Goal: Task Accomplishment & Management: Use online tool/utility

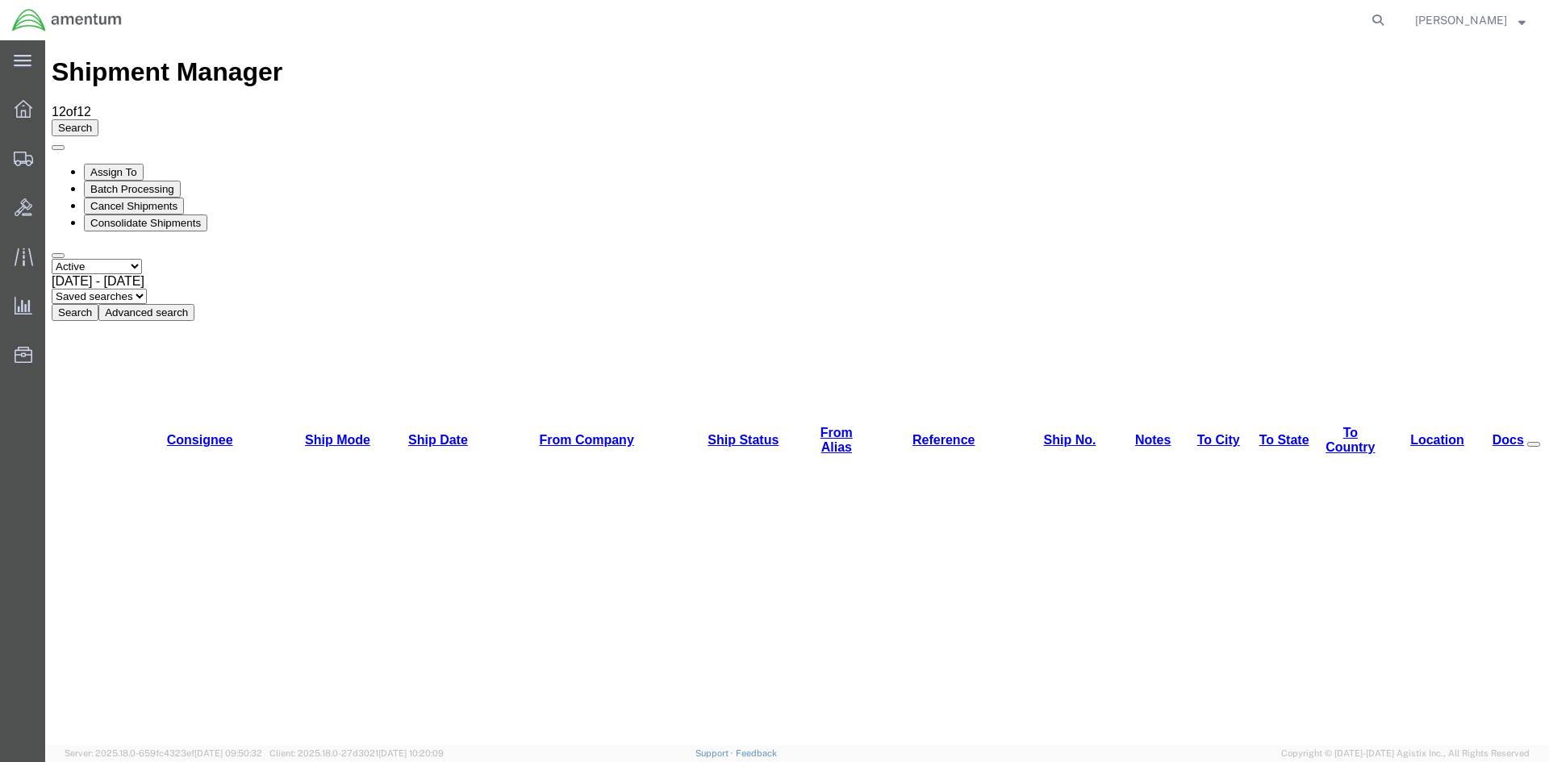
click at [98, 304] on button "Search" at bounding box center [75, 312] width 47 height 17
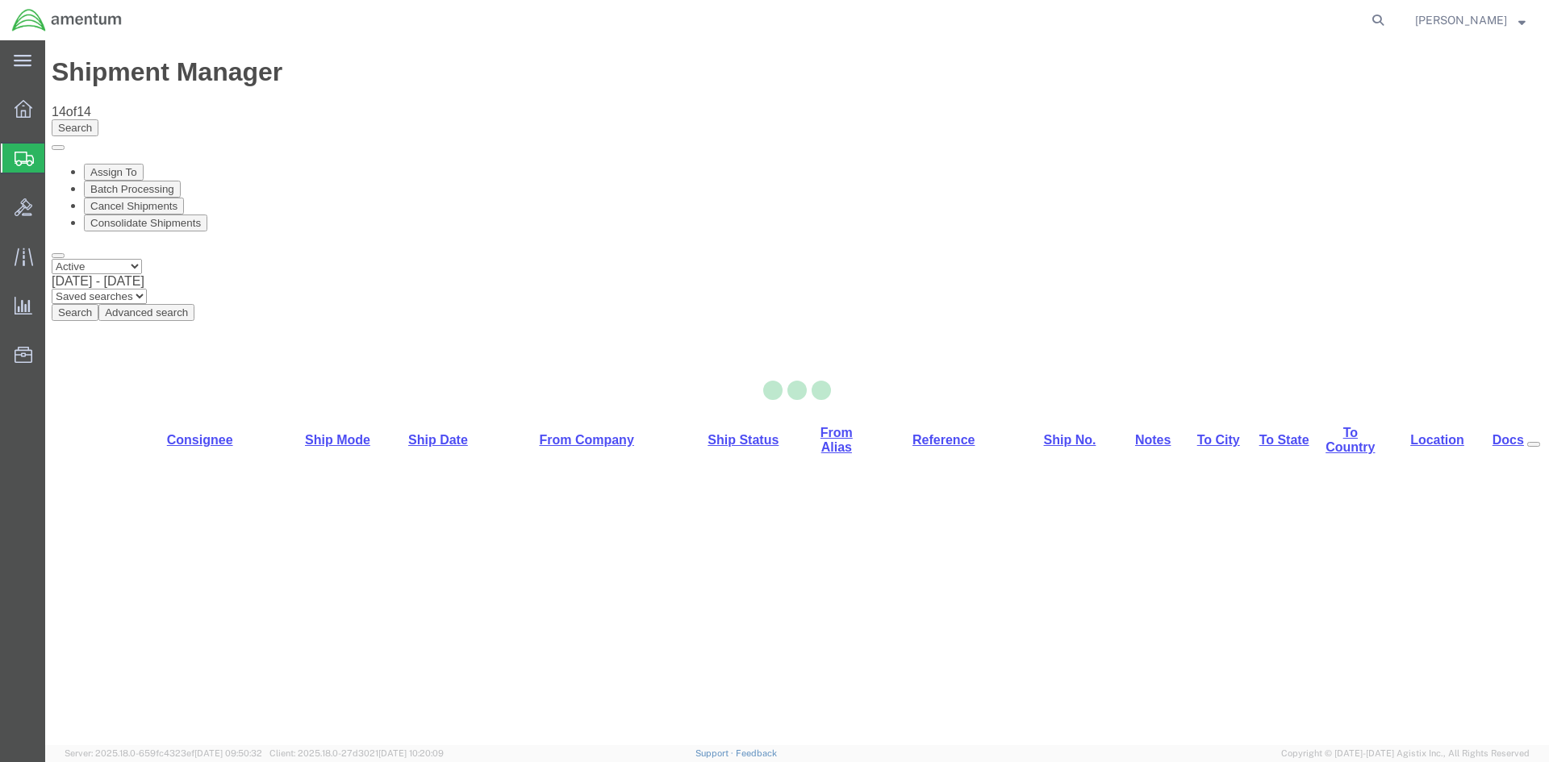
select select "42668"
select select "42739"
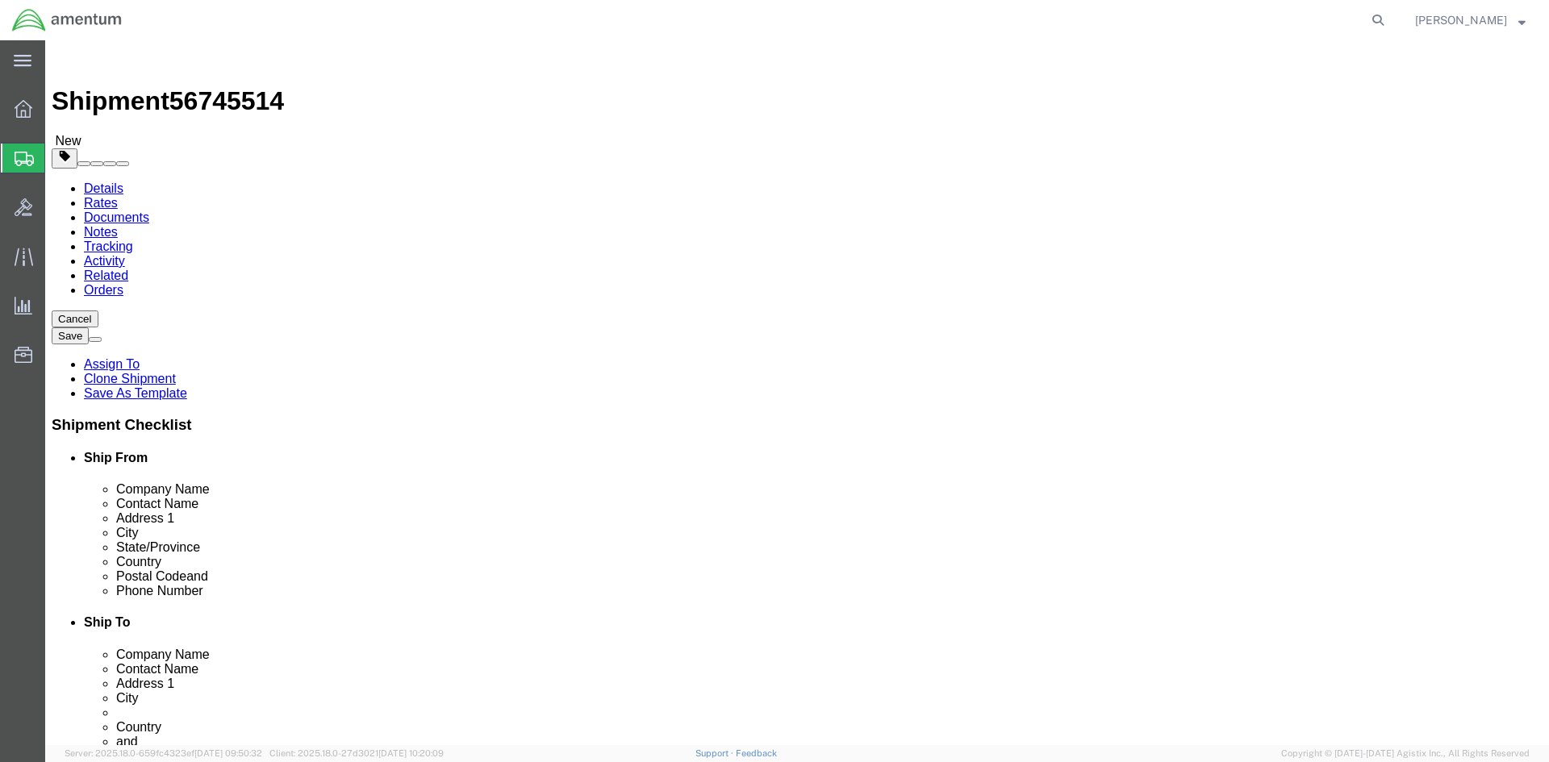
click link "Special Services"
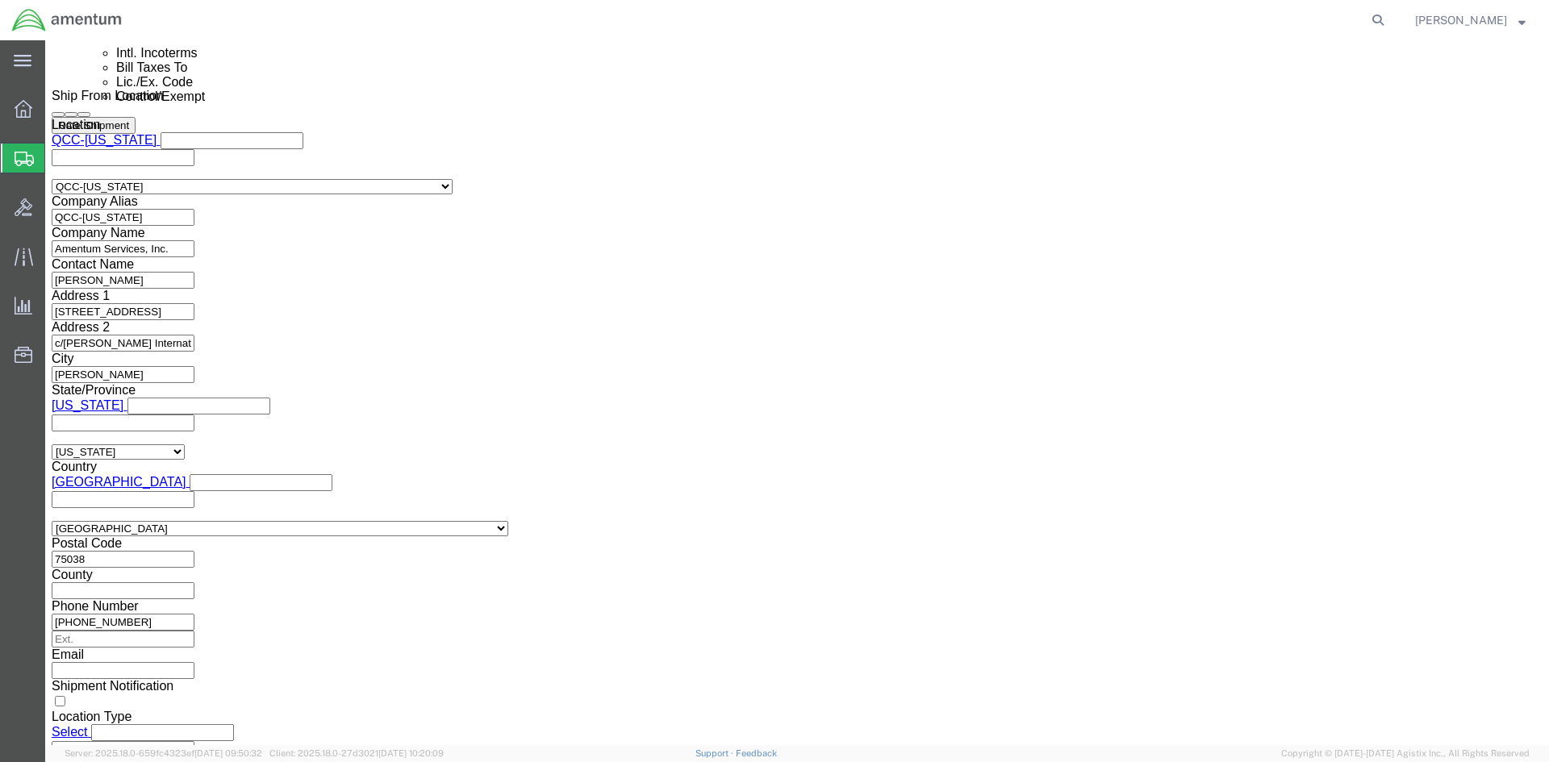
scroll to position [1129, 0]
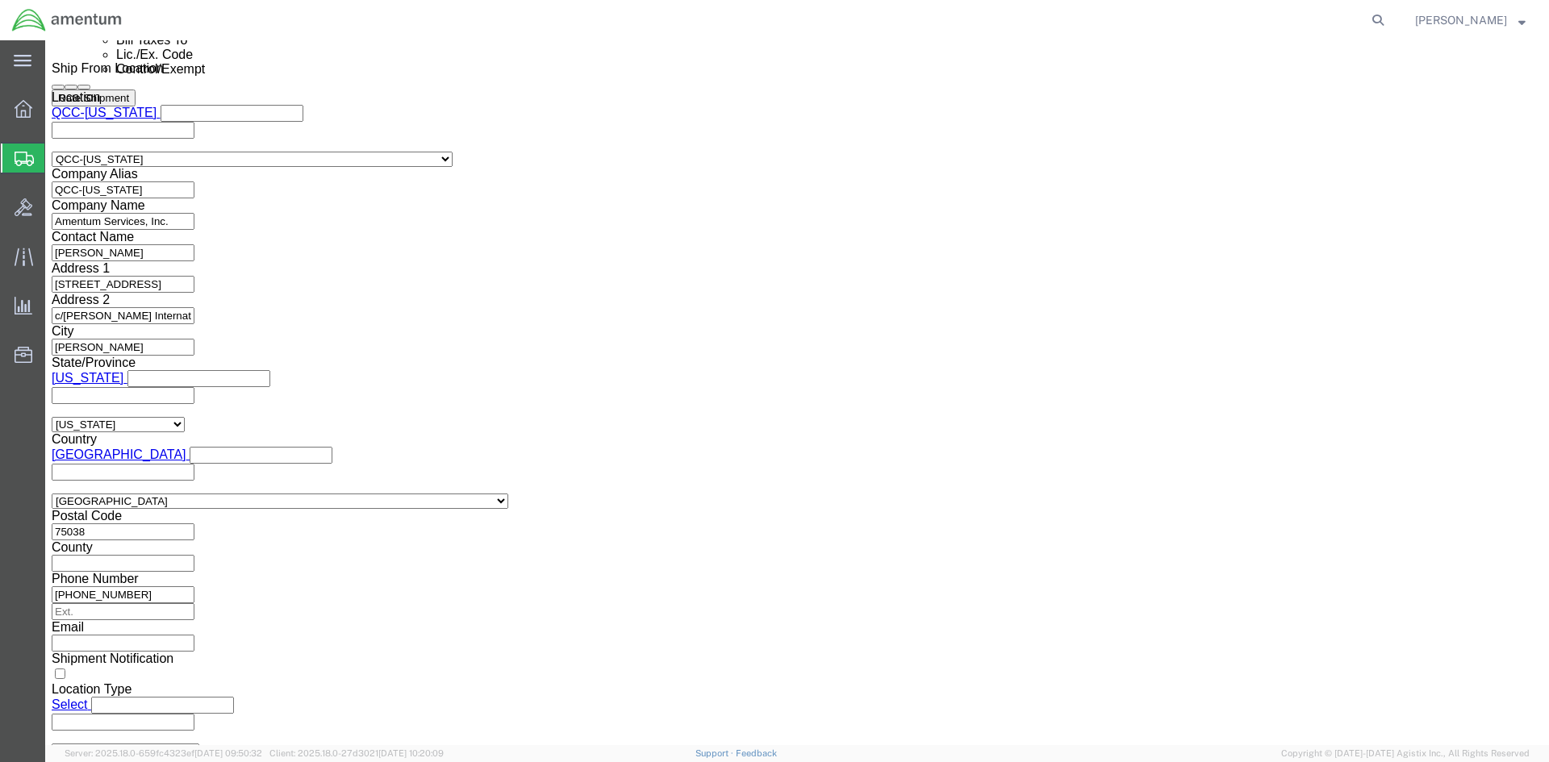
click select "Select ATF BIS DEA EPA FDA FTR ITAR OFAC Other (OPA)"
select select "FTR"
click select "Select ATF BIS DEA EPA FDA FTR ITAR OFAC Other (OPA)"
click select "Select 30.2(d)(2) 30.36 30.37(a) 30.37(f) 30.37(g) 30.37(h) 30.37(i) 30.37(j) 3…"
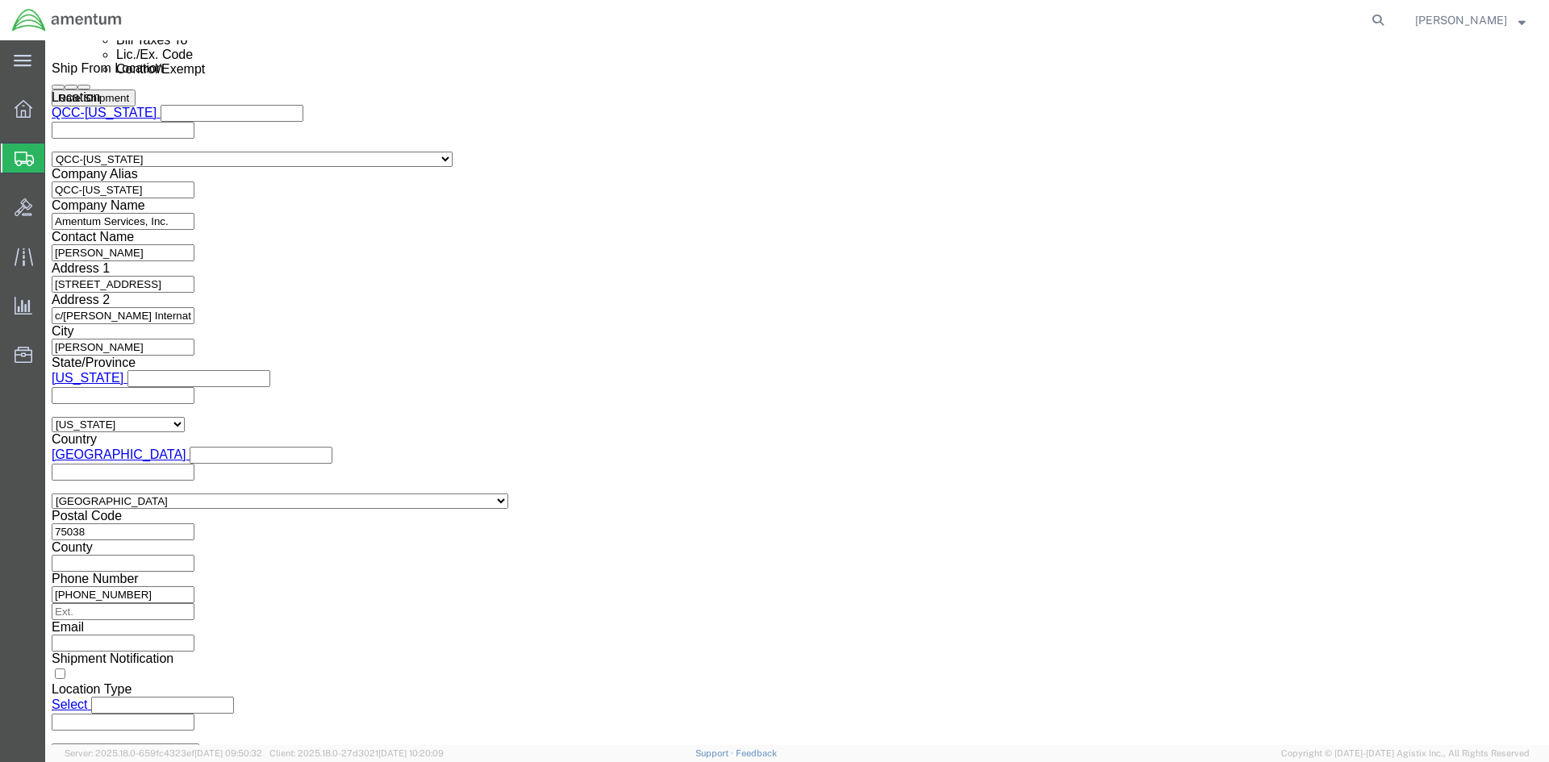
drag, startPoint x: 323, startPoint y: 474, endPoint x: 320, endPoint y: 461, distance: 14.1
click select "Select 30.2(d)(2) 30.36 30.37(a) 30.37(f) 30.37(g) 30.37(h) 30.37(i) 30.37(j) 3…"
select select "30.37(a)"
click select "Select 30.2(d)(2) 30.36 30.37(a) 30.37(f) 30.37(g) 30.37(h) 30.37(i) 30.37(j) 3…"
click select "Select AES-Direct EEI Carrier File EEI EEI Exempt"
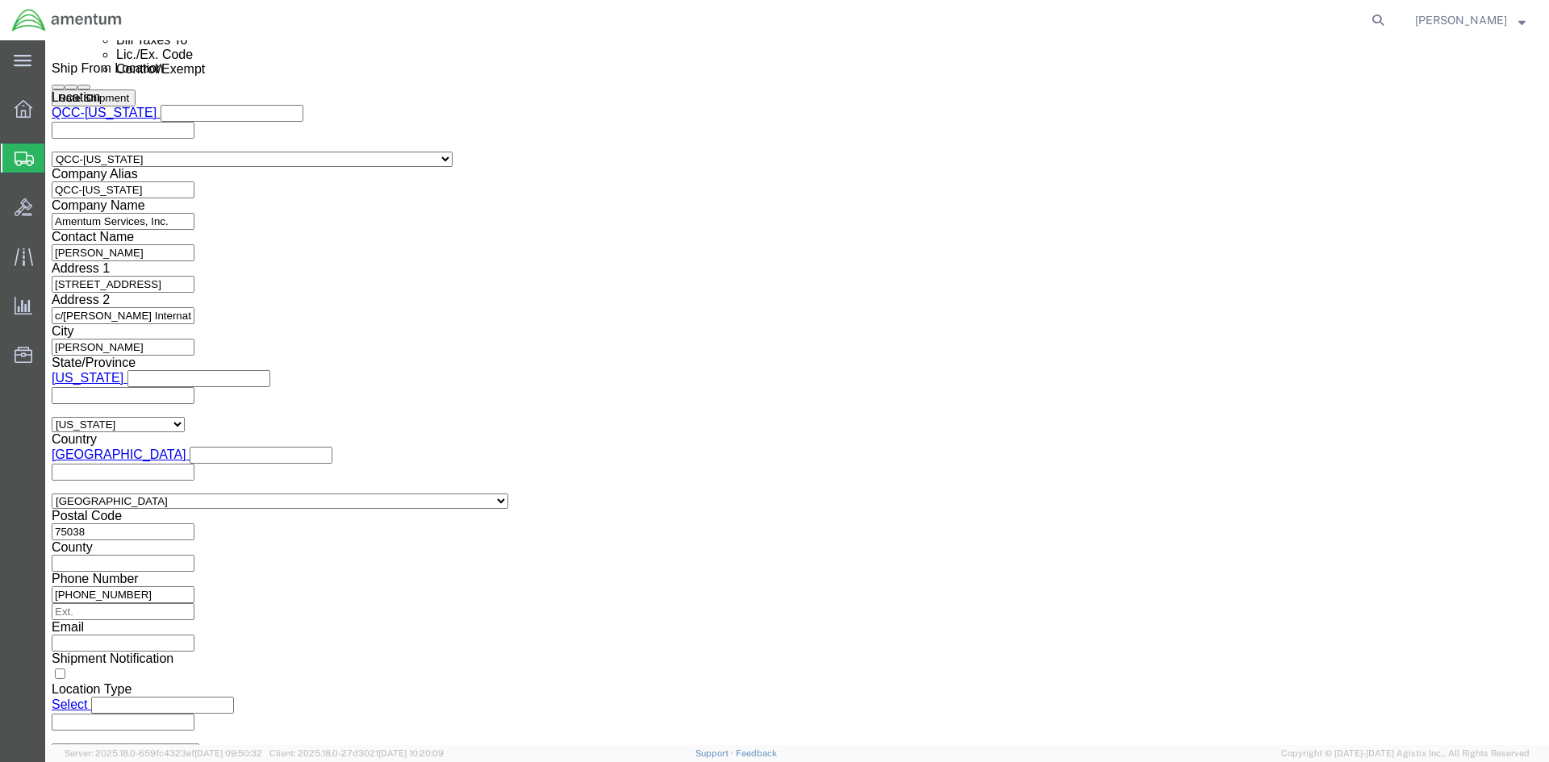
select select "EXEM"
click select "Select AES-Direct EEI Carrier File EEI EEI Exempt"
drag, startPoint x: 858, startPoint y: 476, endPoint x: 790, endPoint y: 465, distance: 69.5
click div "30.37(A)"
click button "Rate Shipment"
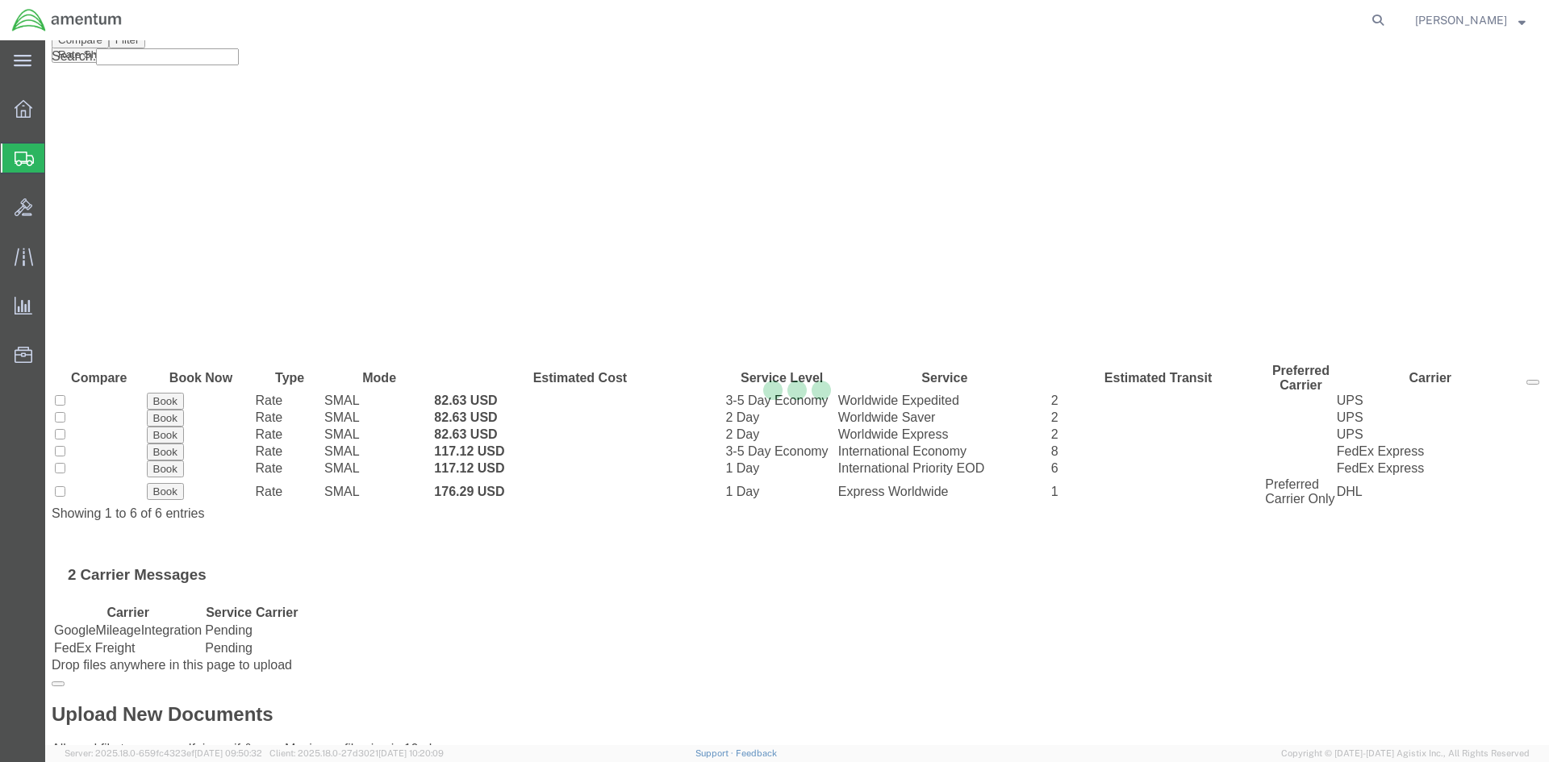
scroll to position [0, 0]
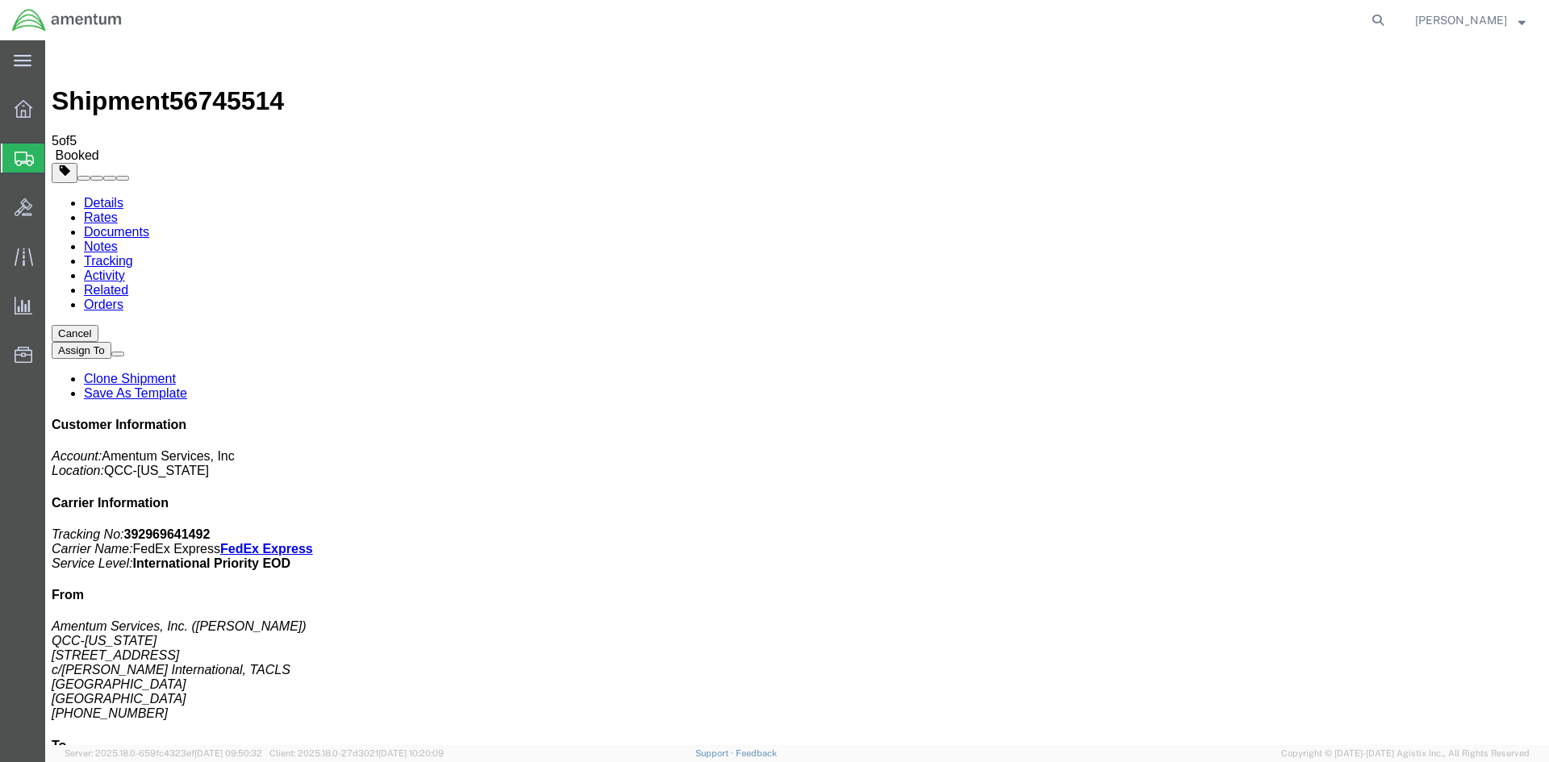
click at [56, 118] on span "Overview" at bounding box center [49, 109] width 11 height 32
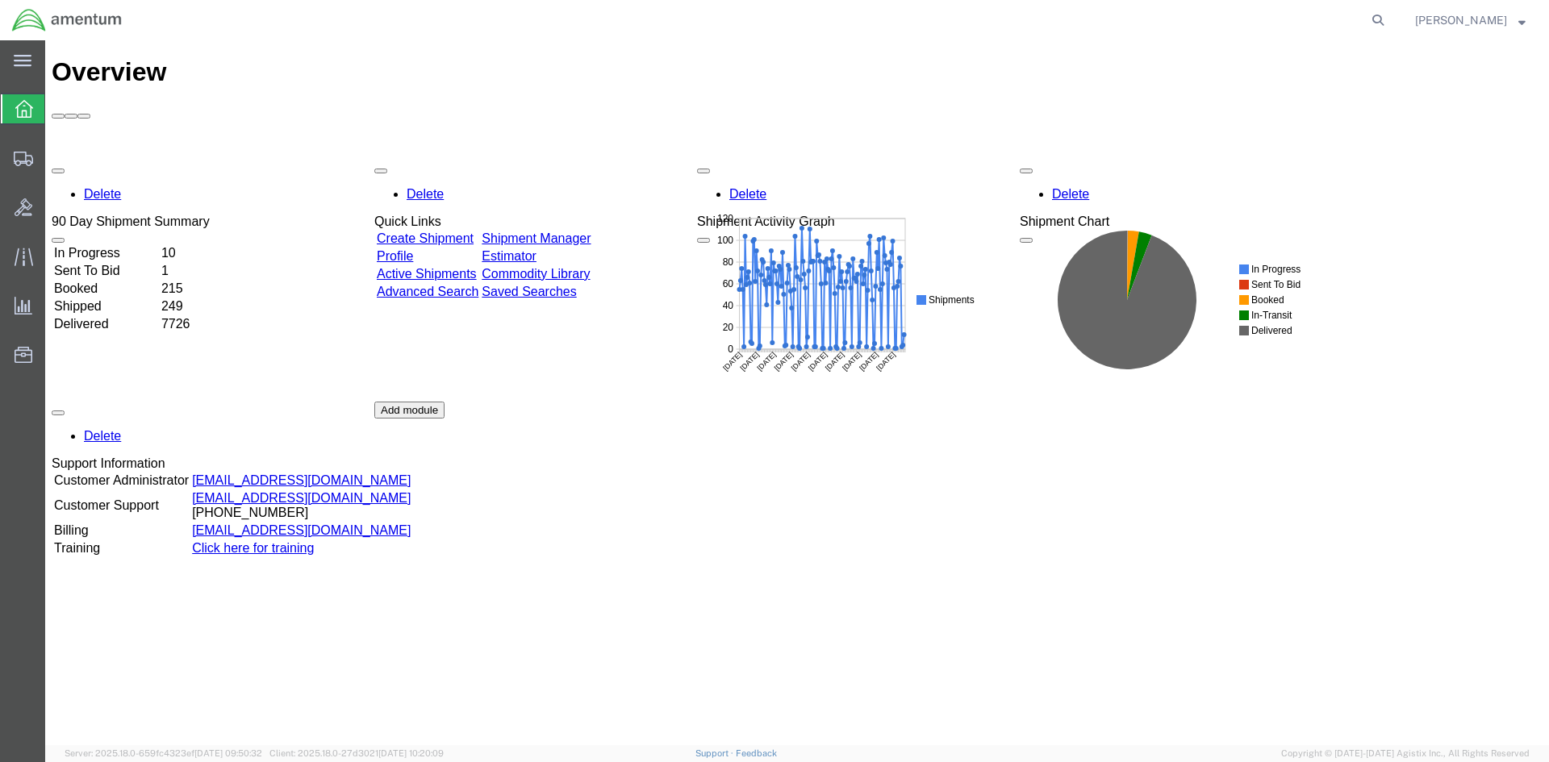
click at [590, 231] on link "Shipment Manager" at bounding box center [535, 238] width 109 height 14
